Goal: Task Accomplishment & Management: Manage account settings

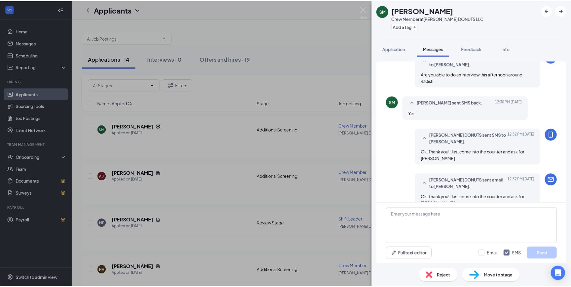
scroll to position [163, 0]
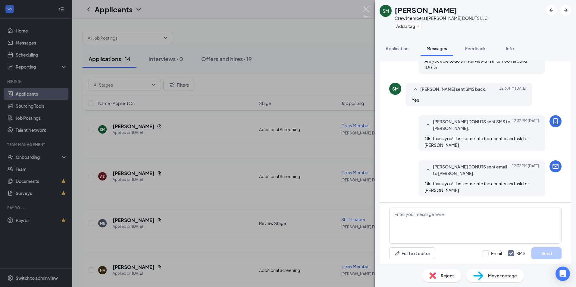
click at [365, 8] on img at bounding box center [367, 12] width 8 height 12
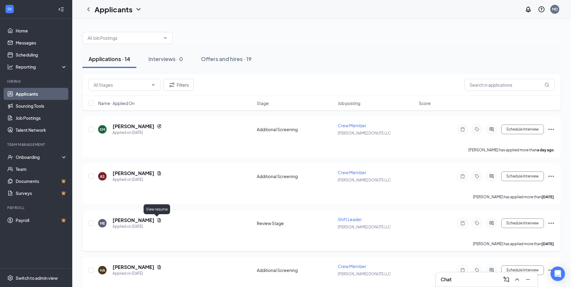
click at [157, 219] on icon "Document" at bounding box center [159, 220] width 5 height 5
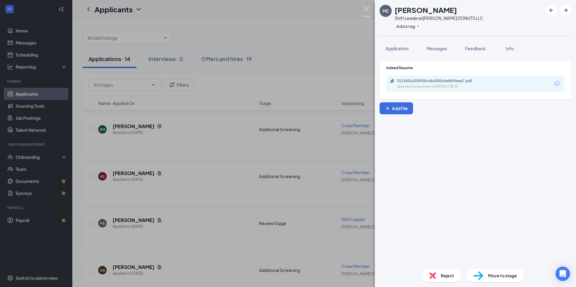
click at [368, 10] on img at bounding box center [367, 12] width 8 height 12
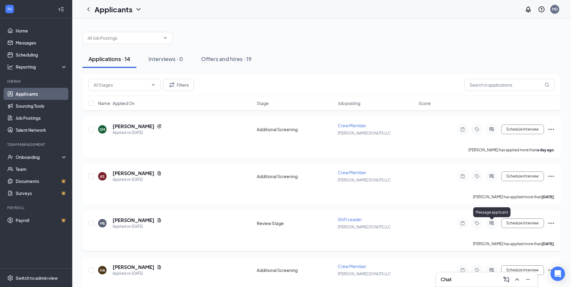
click at [492, 223] on icon "ActiveChat" at bounding box center [491, 223] width 7 height 5
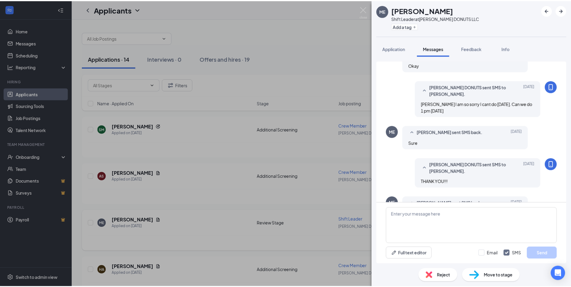
scroll to position [239, 0]
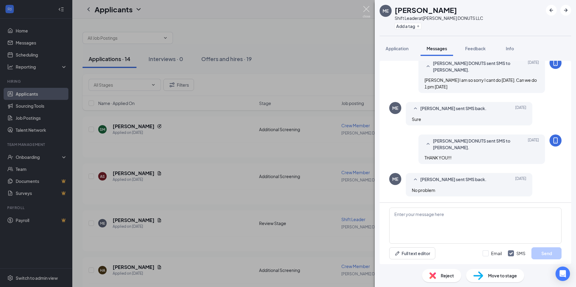
click at [367, 8] on img at bounding box center [367, 12] width 8 height 12
